Goal: Task Accomplishment & Management: Complete application form

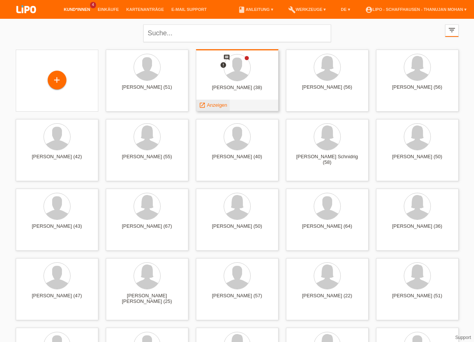
click at [223, 106] on span "Anzeigen" at bounding box center [217, 105] width 20 height 6
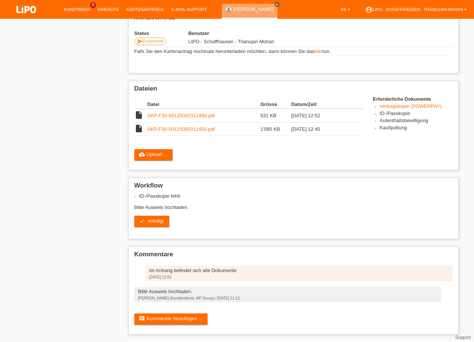
scroll to position [166, 0]
click at [157, 218] on span "erledigt" at bounding box center [156, 221] width 16 height 6
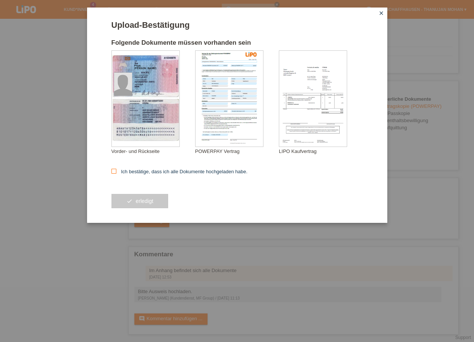
click at [139, 173] on label "Ich bestätige, dass ich alle Dokumente hochgeladen habe." at bounding box center [180, 172] width 136 height 6
click at [116, 173] on input "Ich bestätige, dass ich alle Dokumente hochgeladen habe." at bounding box center [114, 171] width 5 height 5
checkbox input "true"
click at [143, 199] on button "check erledigt" at bounding box center [140, 201] width 57 height 14
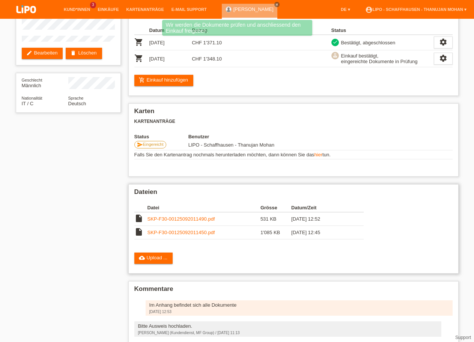
scroll to position [97, 0]
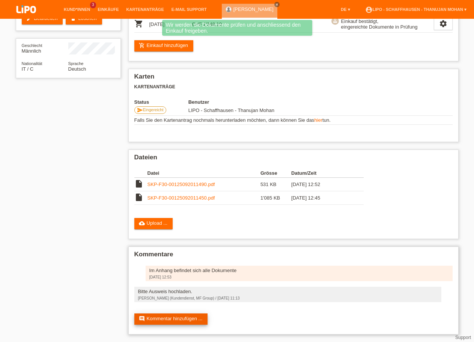
click at [159, 313] on link "comment Kommentar hinzufügen ..." at bounding box center [171, 318] width 74 height 11
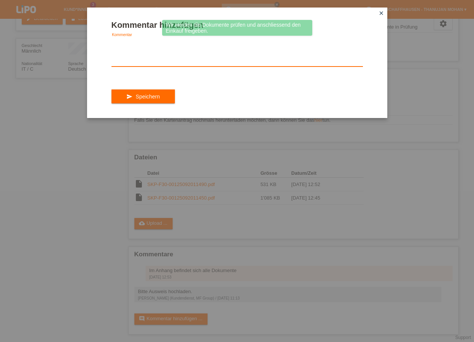
click at [168, 66] on textarea at bounding box center [238, 52] width 252 height 29
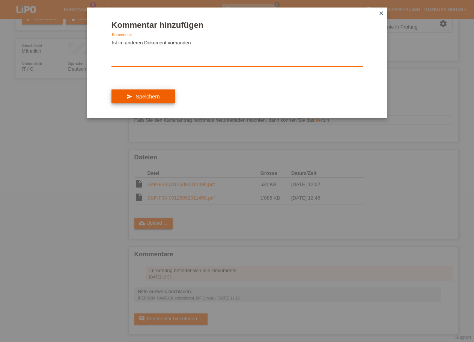
type textarea "Ist im anderen Dokument vorhanden"
click at [144, 104] on button "send Speichern" at bounding box center [143, 96] width 63 height 14
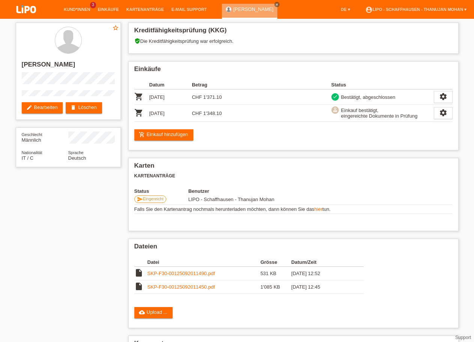
click at [29, 12] on img at bounding box center [27, 10] width 38 height 20
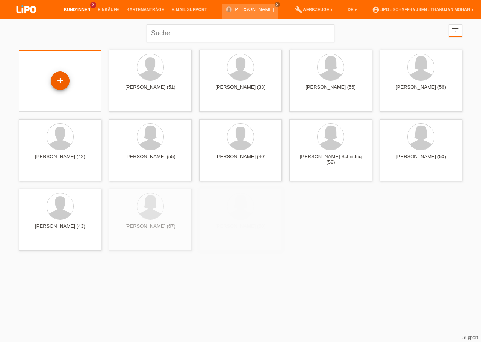
click at [68, 76] on div "+" at bounding box center [60, 80] width 19 height 19
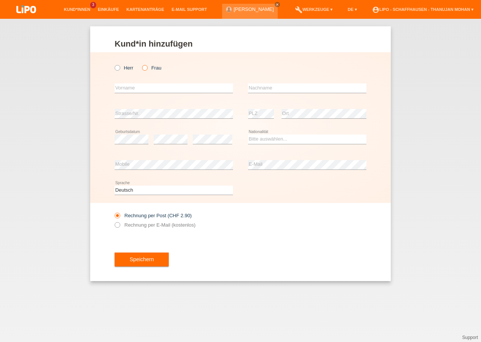
click at [148, 67] on label "Frau" at bounding box center [151, 68] width 19 height 6
click at [147, 67] on input "Frau" at bounding box center [144, 67] width 5 height 5
radio input "true"
click at [138, 89] on input "text" at bounding box center [174, 87] width 118 height 9
type input "[PERSON_NAME]"
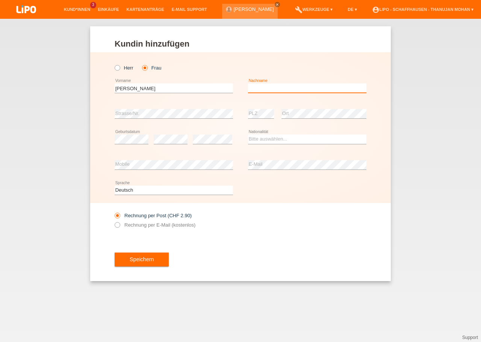
click at [297, 84] on input "text" at bounding box center [307, 87] width 118 height 9
type input "Bissig"
click at [248, 134] on select "Bitte auswählen... Schweiz Deutschland Liechtenstein Österreich ------------ Af…" at bounding box center [307, 138] width 118 height 9
select select "CH"
click at [0, 0] on option "Schweiz" at bounding box center [0, 0] width 0 height 0
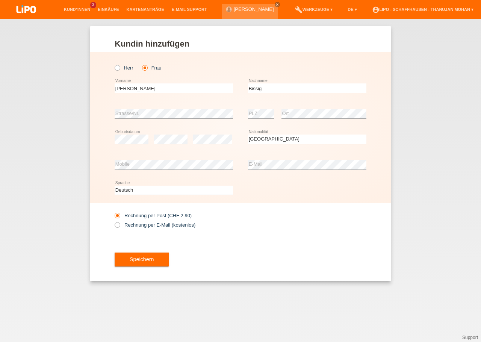
click at [259, 247] on div "Speichern" at bounding box center [241, 260] width 252 height 44
click at [128, 224] on label "Rechnung per E-Mail (kostenlos)" at bounding box center [155, 225] width 81 height 6
click at [119, 224] on input "Rechnung per E-Mail (kostenlos)" at bounding box center [117, 226] width 5 height 9
radio input "true"
click at [149, 257] on button "Speichern" at bounding box center [142, 259] width 54 height 14
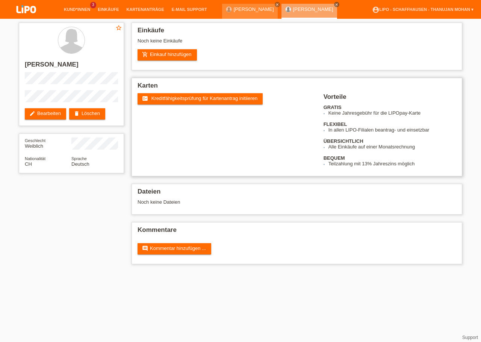
click at [207, 106] on div "fact_check Kreditfähigkeitsprüfung für Kartenantrag initiieren" at bounding box center [230, 107] width 186 height 28
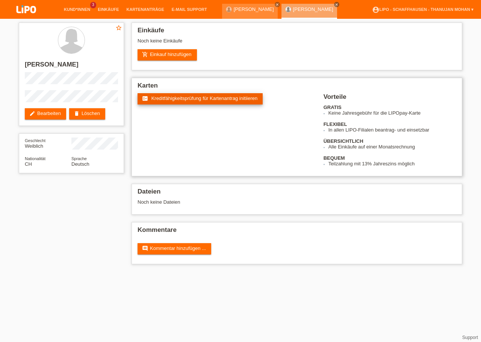
click at [206, 104] on link "fact_check Kreditfähigkeitsprüfung für Kartenantrag initiieren" at bounding box center [199, 98] width 125 height 11
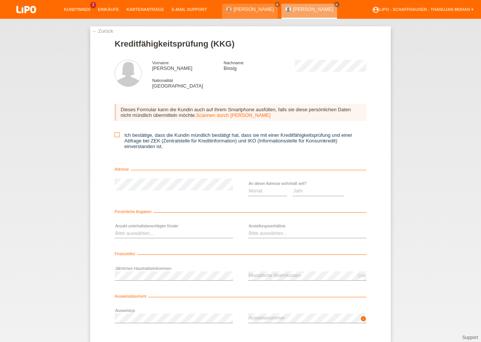
click at [115, 135] on icon at bounding box center [117, 134] width 5 height 5
click at [115, 135] on input "Ich bestätige, dass die Kundin mündlich bestätigt hat, dass sie mit einer Kredi…" at bounding box center [117, 134] width 5 height 5
checkbox input "true"
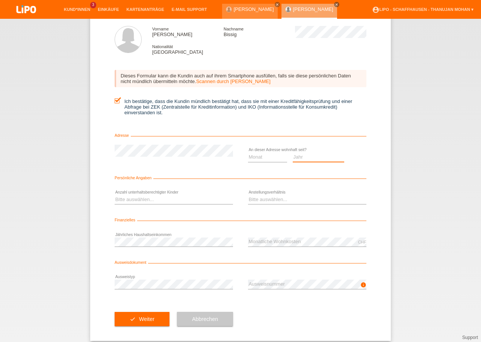
click at [293, 152] on select "Jahr 2025 2024 2023 2022 2021 2020 2019 2018 2017 2016 2015 2014 2013 2012 2011…" at bounding box center [319, 156] width 52 height 9
select select "2019"
click at [0, 0] on option "2019" at bounding box center [0, 0] width 0 height 0
select select "12"
click at [0, 0] on option "12" at bounding box center [0, 0] width 0 height 0
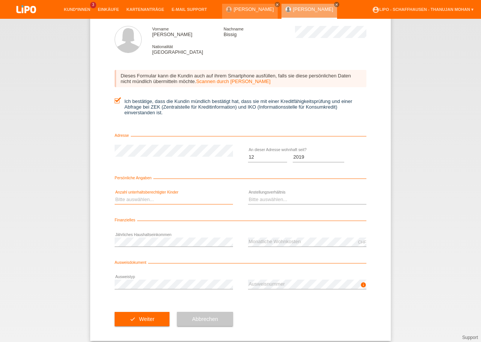
click at [115, 195] on select "Bitte auswählen... 0 1 2 3 4 5 6 7 8 9" at bounding box center [174, 199] width 118 height 9
select select "0"
click at [0, 0] on option "0" at bounding box center [0, 0] width 0 height 0
click at [248, 195] on select "Bitte auswählen... Unbefristet Befristet Lehrling/Student Pensioniert Nicht arb…" at bounding box center [307, 199] width 118 height 9
select select "UNLIMITED"
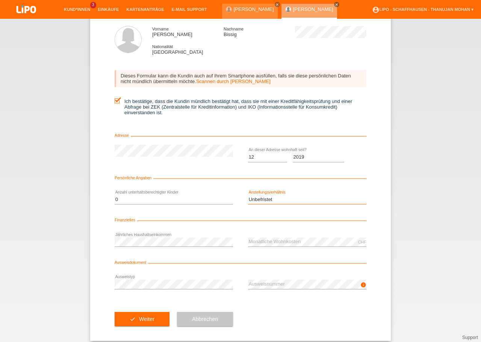
click at [0, 0] on option "Unbefristet" at bounding box center [0, 0] width 0 height 0
click at [267, 324] on div "check Weiter Abbrechen" at bounding box center [241, 319] width 252 height 44
click at [297, 318] on div "check Weiter Abbrechen" at bounding box center [241, 319] width 252 height 44
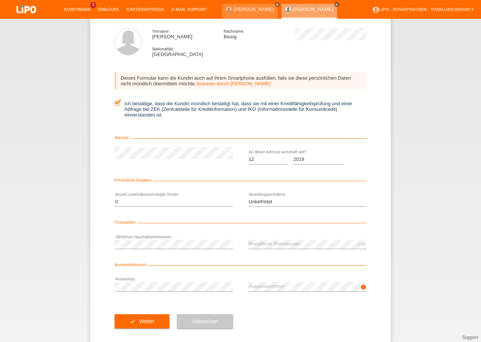
scroll to position [44, 0]
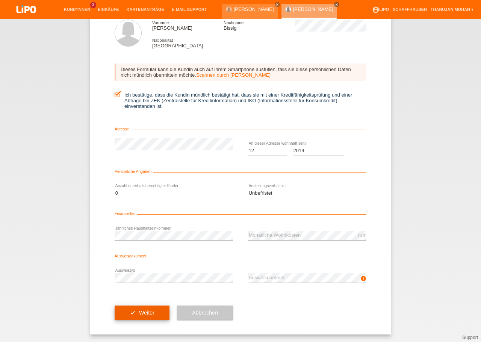
click at [139, 314] on span "Weiter" at bounding box center [146, 312] width 15 height 6
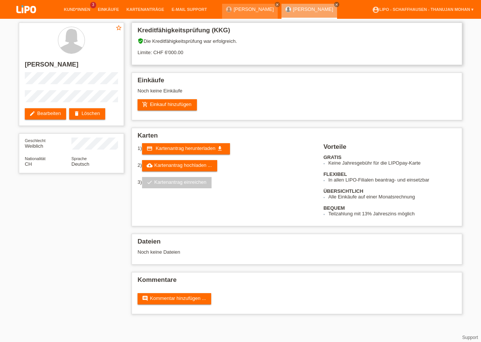
click at [166, 53] on div "verified_user Die Kreditfähigkeitsprüfung war erfolgreich. Limite: CHF 6'000.00" at bounding box center [296, 49] width 318 height 23
drag, startPoint x: 165, startPoint y: 59, endPoint x: 195, endPoint y: 61, distance: 30.1
click at [195, 61] on div "verified_user Die Kreditfähigkeitsprüfung war erfolgreich. Limite: CHF 6'000.00" at bounding box center [296, 49] width 318 height 23
click at [323, 249] on h2 "Dateien" at bounding box center [296, 243] width 318 height 11
click at [160, 110] on link "add_shopping_cart Einkauf hinzufügen" at bounding box center [166, 104] width 59 height 11
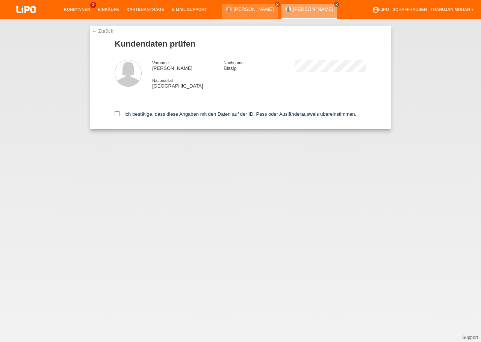
click at [117, 114] on icon at bounding box center [117, 113] width 5 height 5
click at [117, 114] on input "Ich bestätige, dass diese Angaben mit den Daten auf der ID, Pass oder Ausländer…" at bounding box center [117, 113] width 5 height 5
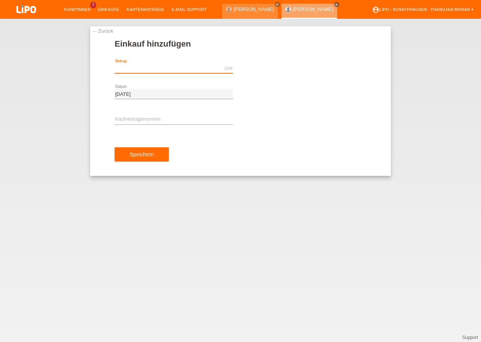
click at [129, 65] on input "text" at bounding box center [174, 68] width 118 height 9
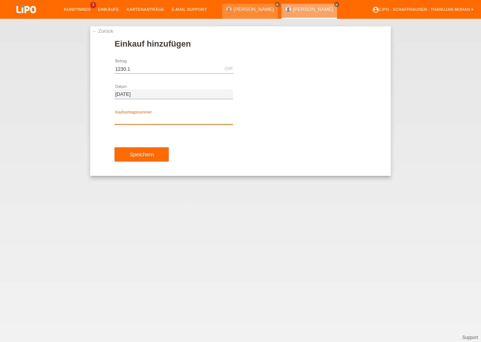
type input "1230.10"
click at [193, 123] on input "text" at bounding box center [174, 119] width 118 height 9
type input "YJ4NS1"
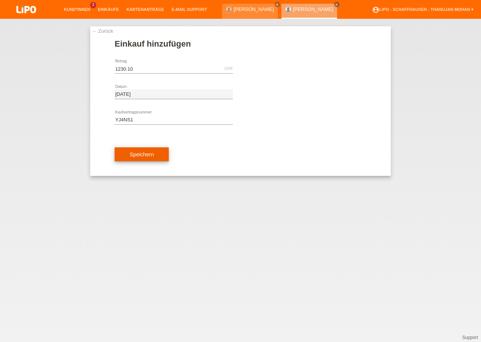
click at [137, 152] on span "Speichern" at bounding box center [142, 154] width 24 height 6
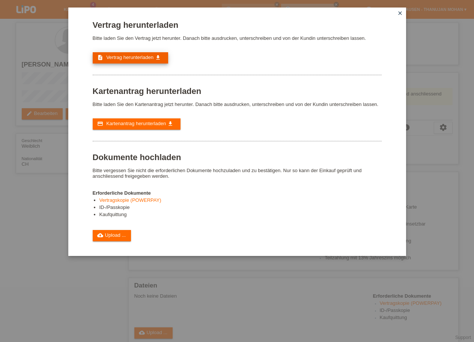
click at [118, 60] on span "Vertrag herunterladen" at bounding box center [129, 57] width 47 height 6
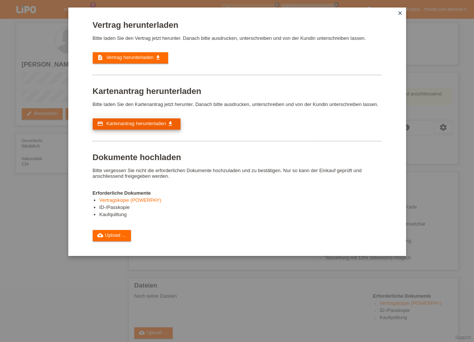
click at [134, 124] on link "credit_card Kartenantrag herunterladen get_app" at bounding box center [137, 123] width 88 height 11
click at [402, 11] on icon "close" at bounding box center [400, 13] width 6 height 6
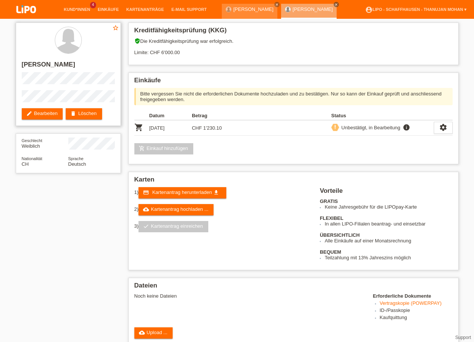
click at [65, 64] on h2 "[PERSON_NAME]" at bounding box center [68, 66] width 93 height 11
copy h2 "Bissig"
click at [36, 64] on h2 "[PERSON_NAME]" at bounding box center [68, 66] width 93 height 11
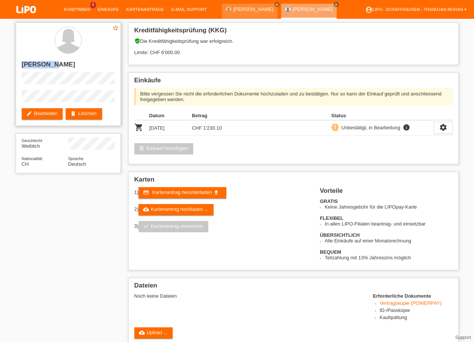
copy h2 "[PERSON_NAME]"
click at [64, 74] on div "star_border [PERSON_NAME] edit Bearbeiten delete Löschen" at bounding box center [68, 74] width 105 height 103
